Goal: Navigation & Orientation: Find specific page/section

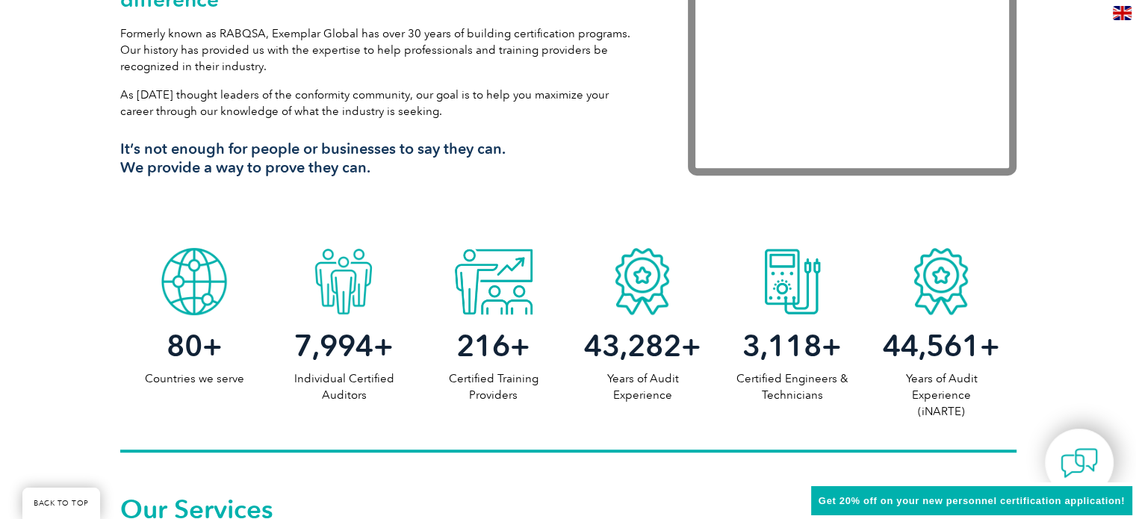
scroll to position [598, 0]
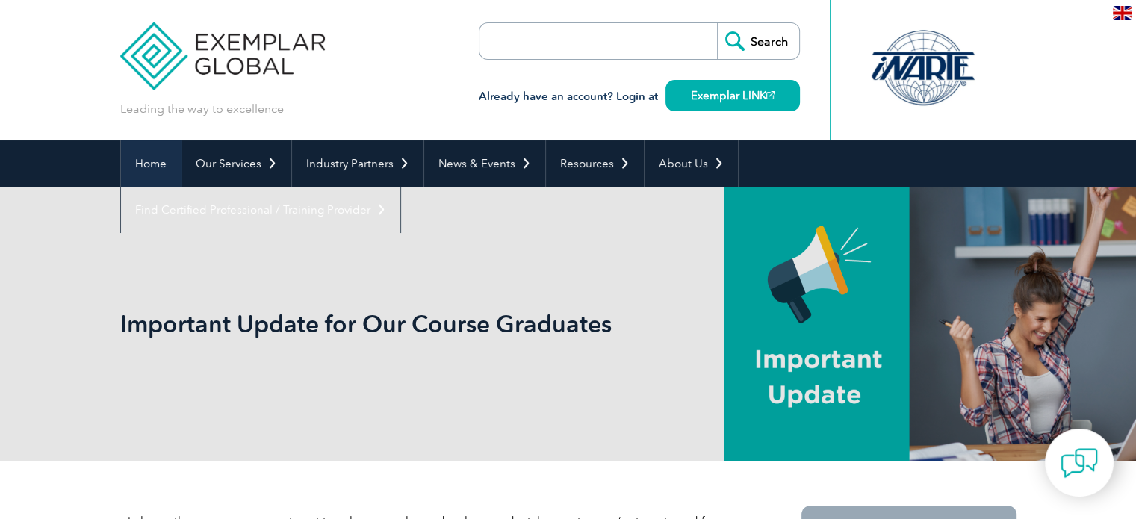
click at [152, 149] on link "Home" at bounding box center [151, 163] width 60 height 46
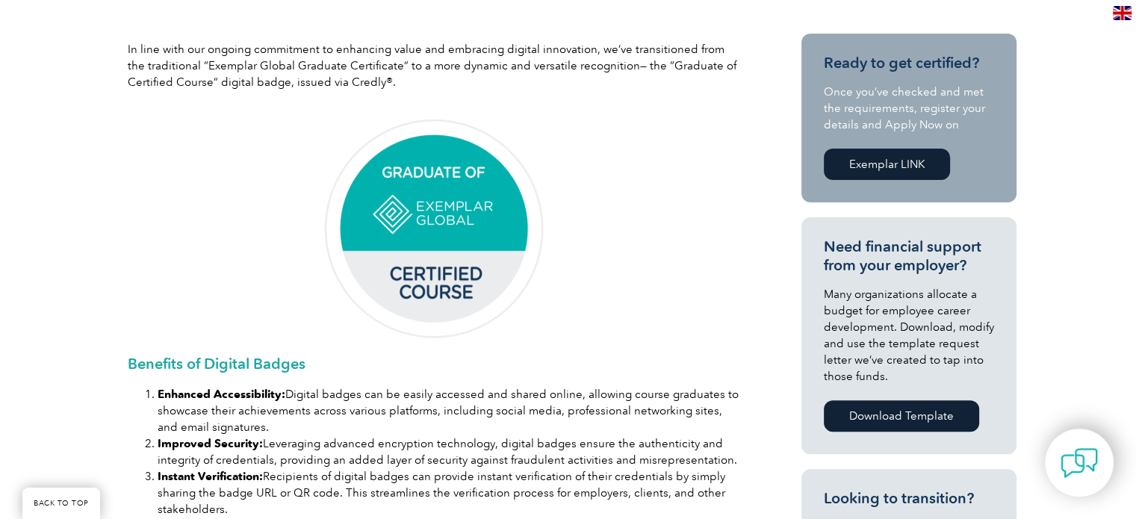
scroll to position [448, 0]
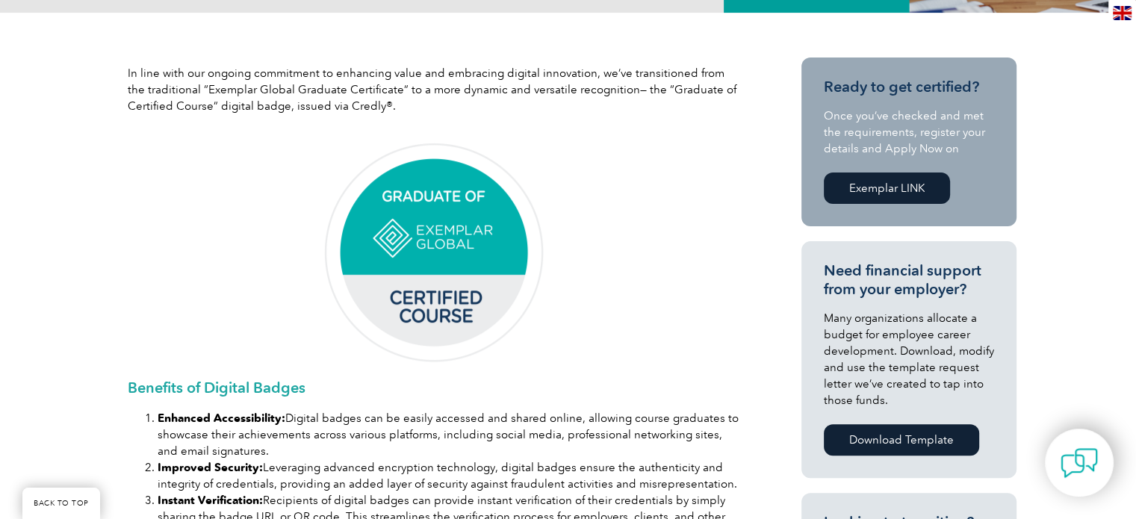
click at [472, 247] on img at bounding box center [434, 253] width 224 height 224
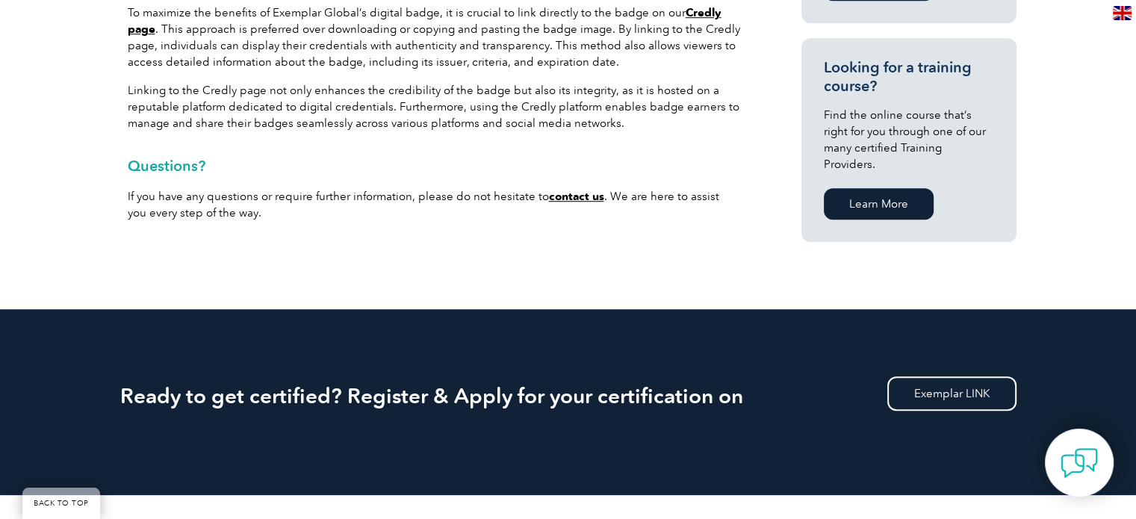
scroll to position [1121, 0]
